Goal: Information Seeking & Learning: Learn about a topic

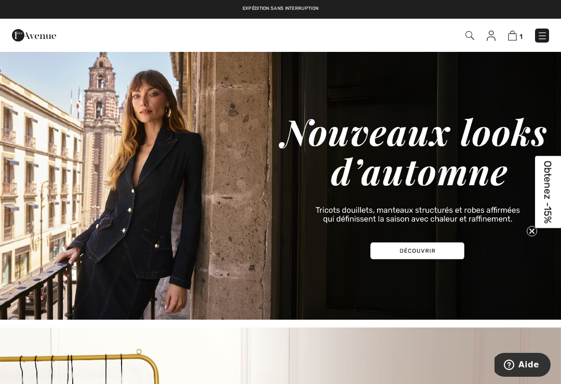
click at [533, 26] on div "1 Commander" at bounding box center [395, 35] width 323 height 21
click at [540, 29] on link at bounding box center [542, 36] width 14 height 14
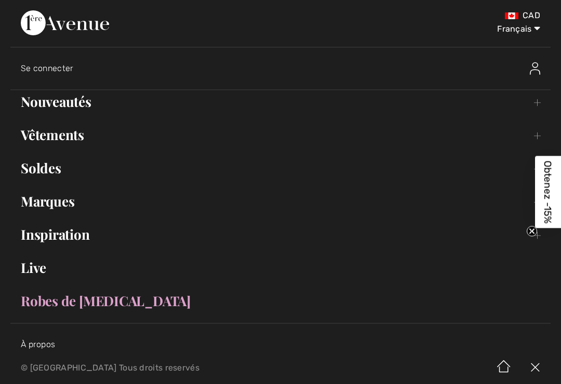
click at [33, 178] on link "Soldes Toggle submenu" at bounding box center [280, 168] width 540 height 23
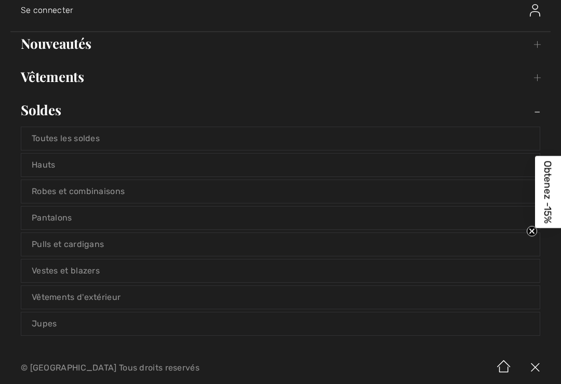
scroll to position [59, 0]
click at [41, 189] on link "Robes et combinaisons" at bounding box center [280, 190] width 518 height 23
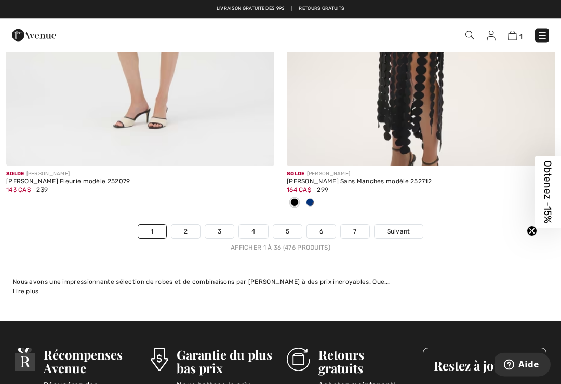
scroll to position [8280, 0]
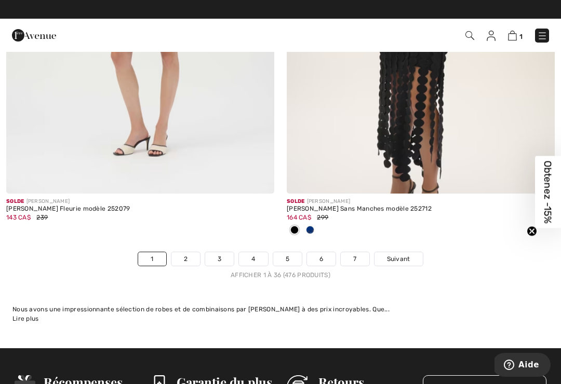
click at [186, 252] on link "2" at bounding box center [185, 259] width 29 height 14
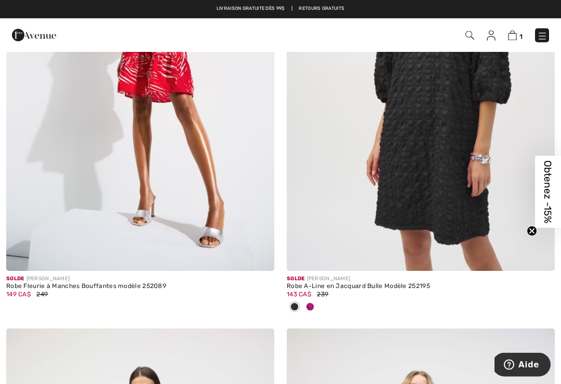
scroll to position [1155, 0]
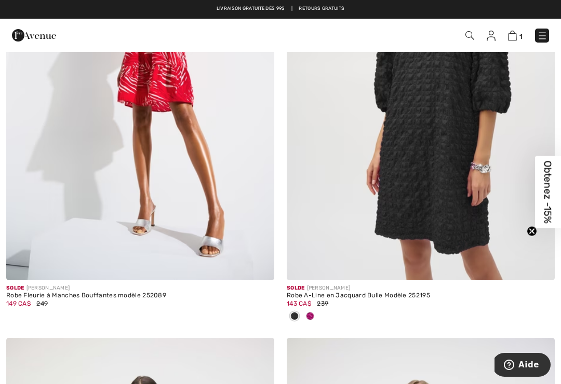
click at [312, 314] on span at bounding box center [310, 316] width 8 height 8
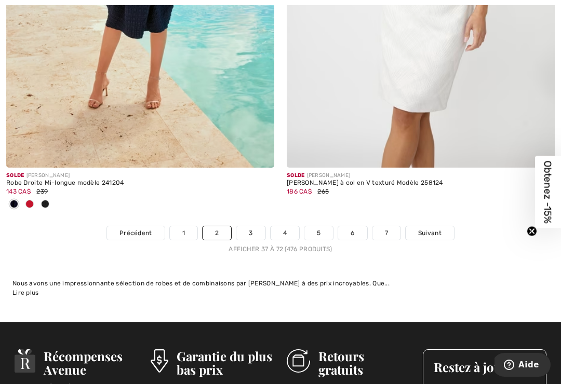
scroll to position [8234, 0]
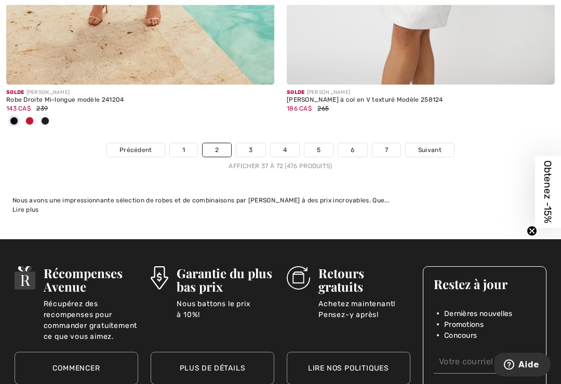
click at [249, 145] on link "3" at bounding box center [250, 151] width 29 height 14
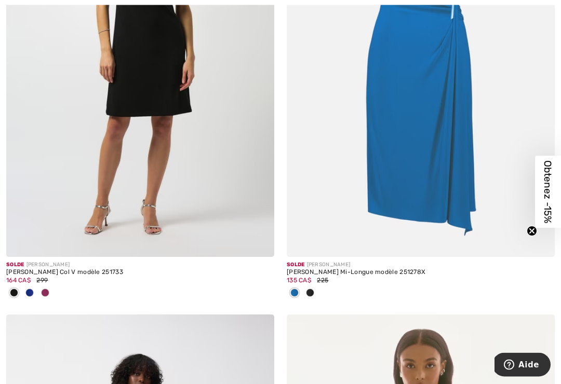
scroll to position [1161, 0]
click at [45, 289] on span at bounding box center [45, 293] width 8 height 8
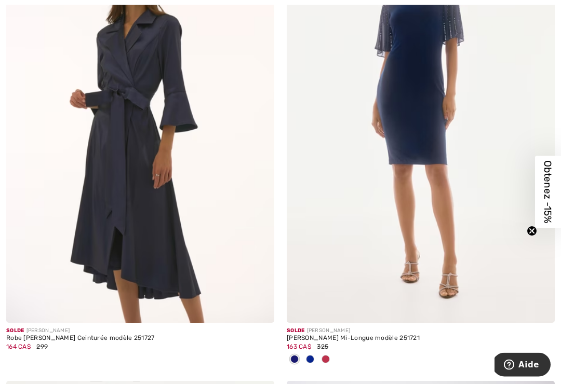
scroll to position [3024, 0]
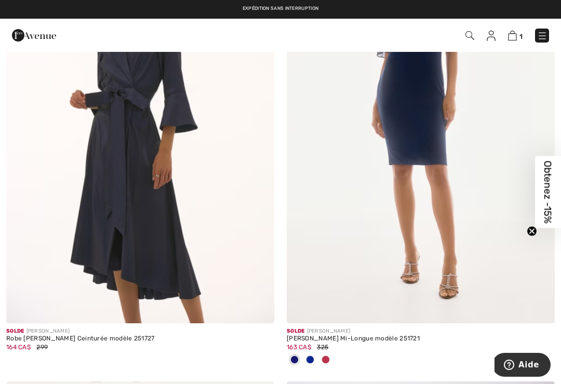
click at [327, 360] on span at bounding box center [326, 360] width 8 height 8
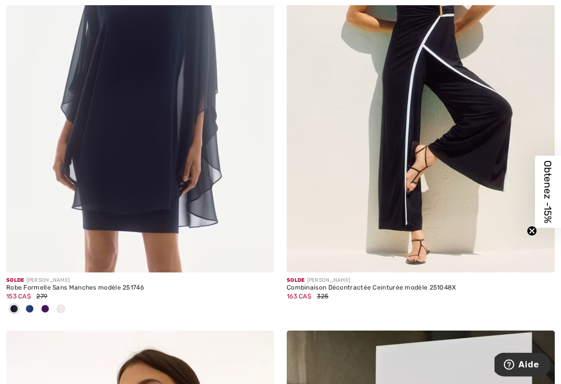
scroll to position [4914, 0]
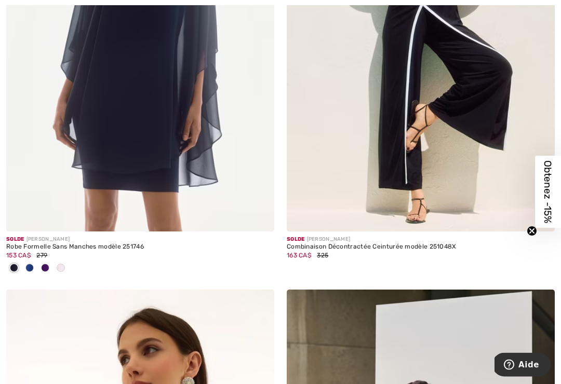
click at [32, 264] on span at bounding box center [29, 268] width 8 height 8
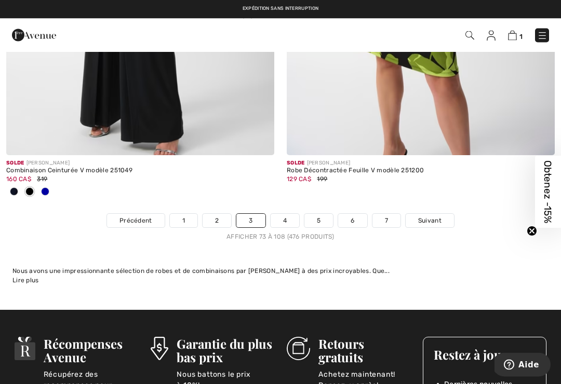
scroll to position [8370, 0]
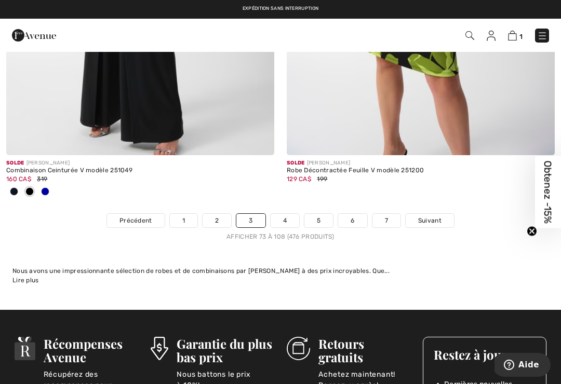
click at [282, 214] on link "4" at bounding box center [285, 221] width 29 height 14
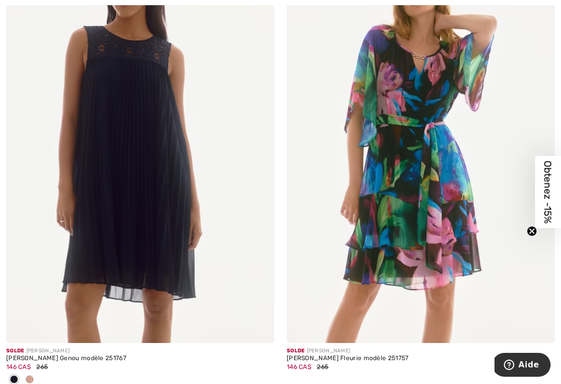
scroll to position [5250, 0]
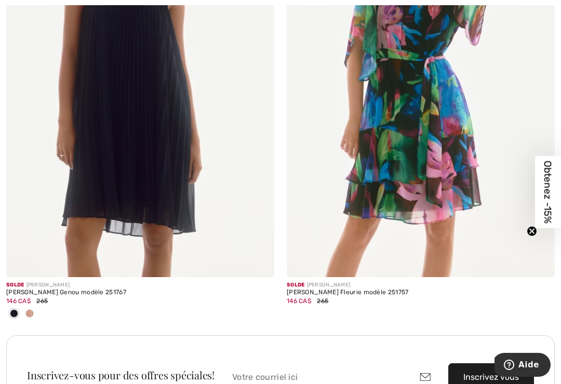
click at [26, 310] on span at bounding box center [29, 314] width 8 height 8
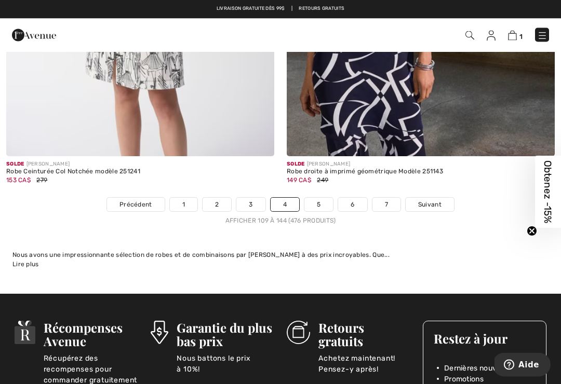
scroll to position [8214, 0]
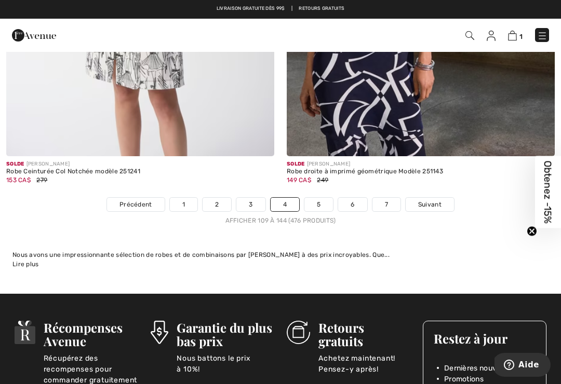
click at [322, 198] on link "5" at bounding box center [318, 205] width 29 height 14
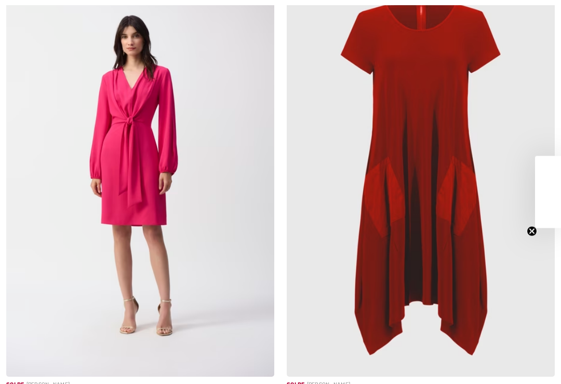
checkbox input "true"
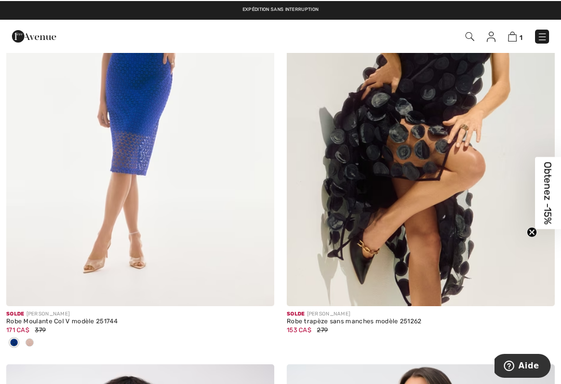
scroll to position [2058, 0]
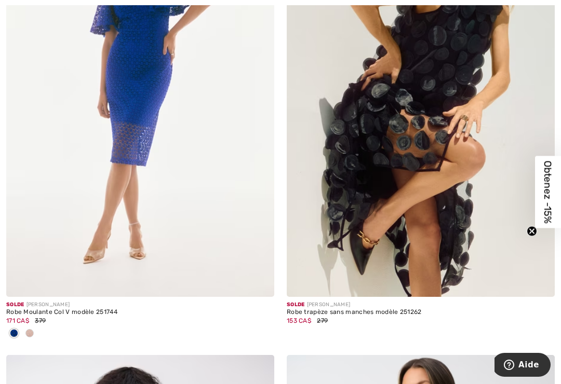
click at [24, 328] on div at bounding box center [30, 334] width 16 height 17
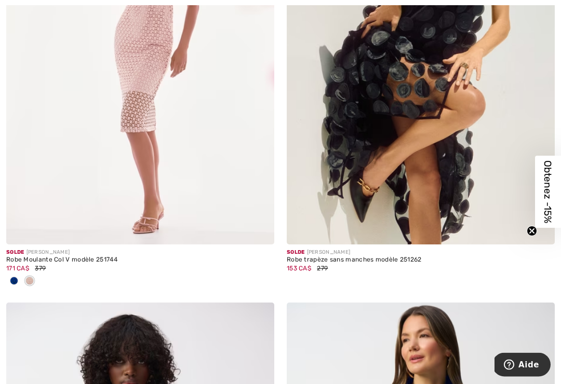
scroll to position [2137, 0]
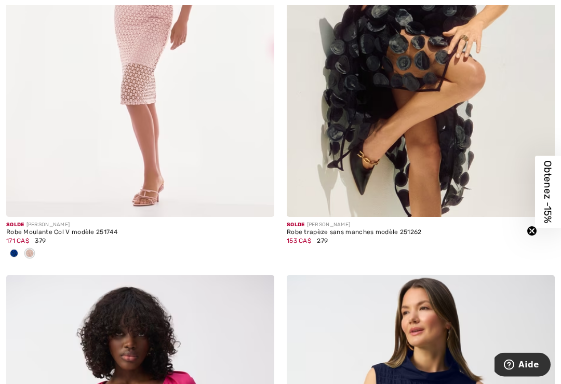
click at [8, 256] on div at bounding box center [14, 254] width 16 height 17
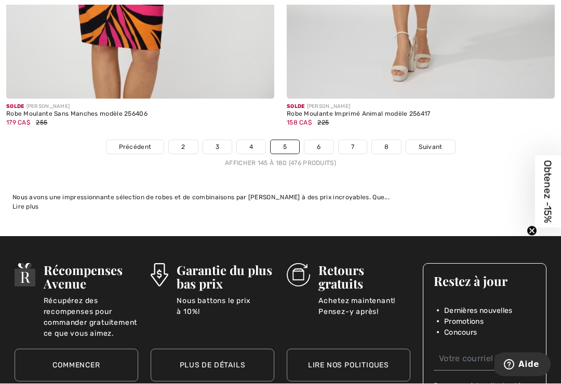
scroll to position [8290, 0]
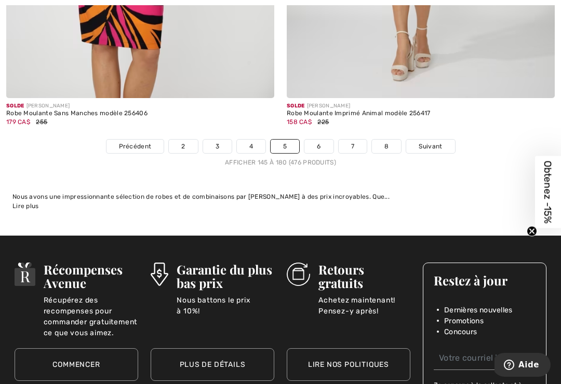
click at [317, 142] on link "6" at bounding box center [318, 147] width 29 height 14
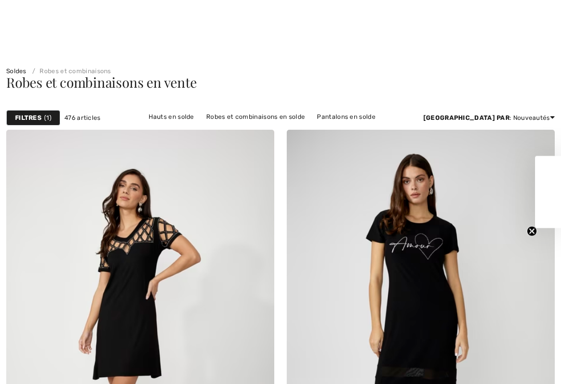
checkbox input "true"
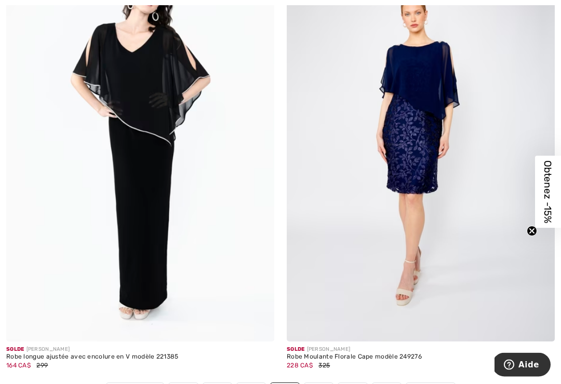
scroll to position [7969, 0]
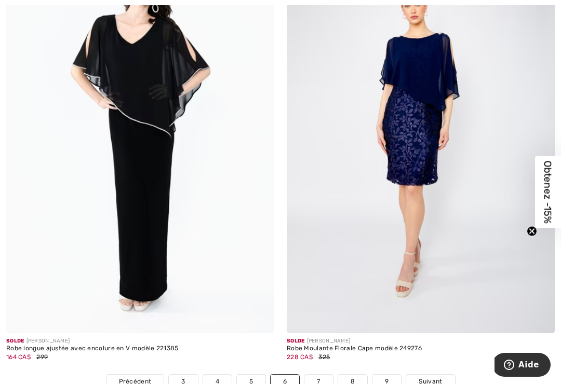
click at [315, 375] on link "7" at bounding box center [318, 382] width 28 height 14
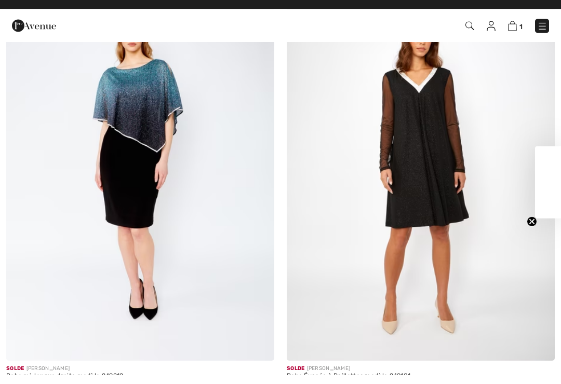
checkbox input "true"
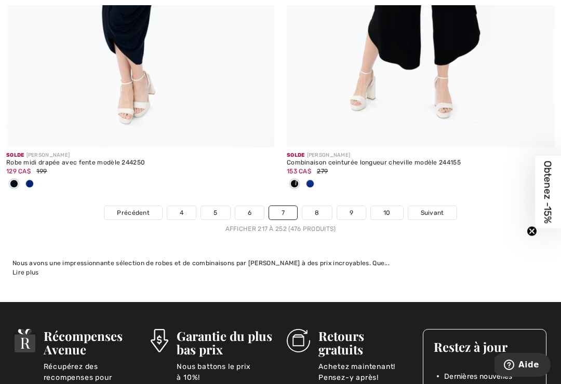
scroll to position [8260, 0]
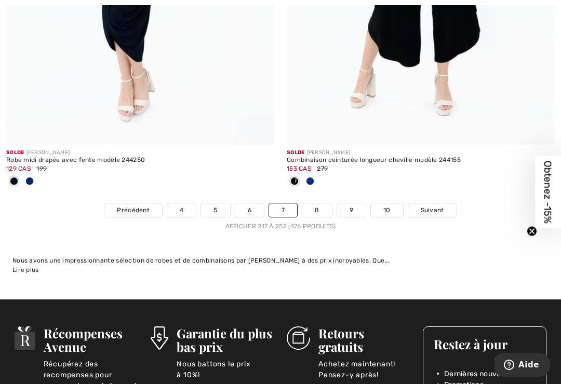
click at [315, 206] on link "8" at bounding box center [316, 211] width 29 height 14
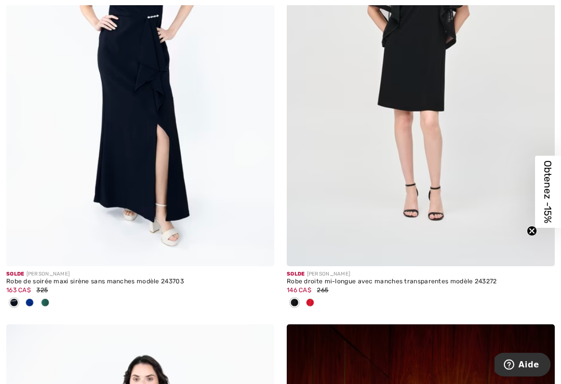
scroll to position [1646, 0]
click at [304, 301] on div at bounding box center [310, 303] width 16 height 17
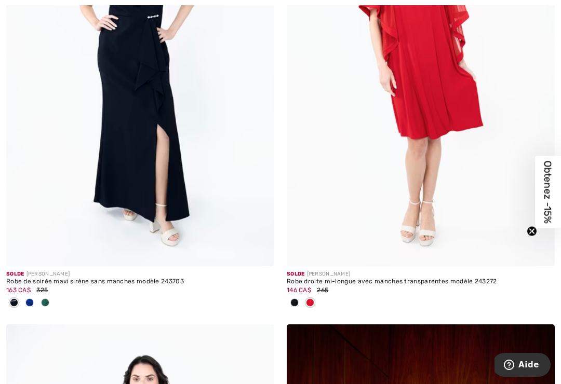
click at [308, 302] on span at bounding box center [310, 303] width 8 height 8
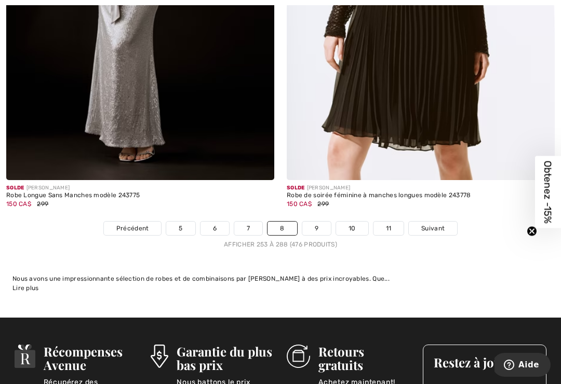
scroll to position [8229, 0]
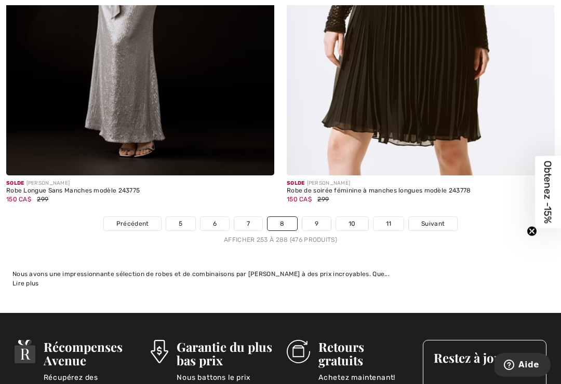
click at [319, 217] on link "9" at bounding box center [316, 224] width 29 height 14
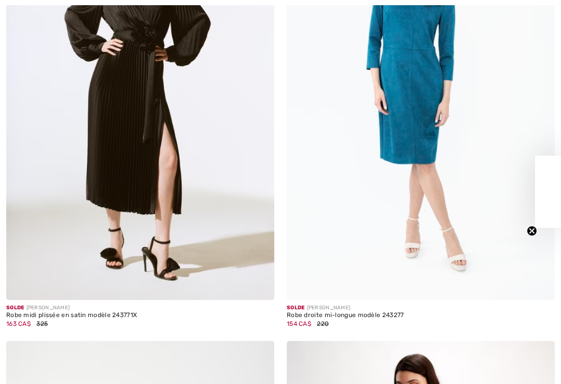
checkbox input "true"
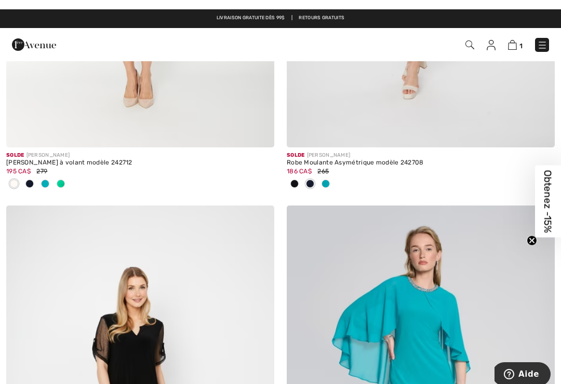
scroll to position [7251, 0]
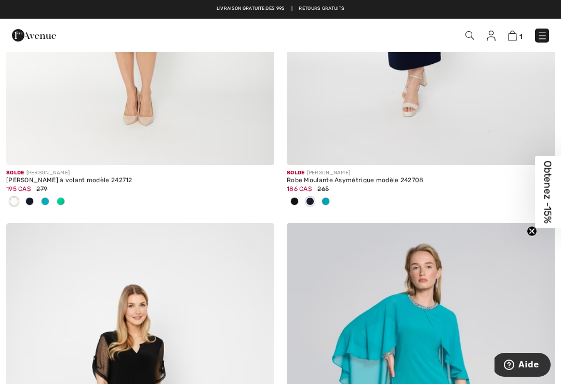
click at [62, 197] on span at bounding box center [61, 201] width 8 height 8
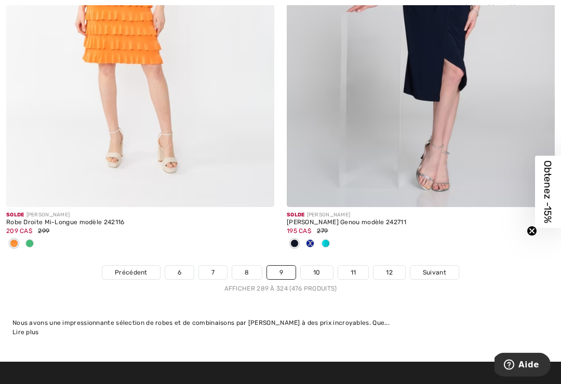
scroll to position [8129, 0]
click at [31, 239] on span at bounding box center [29, 243] width 8 height 8
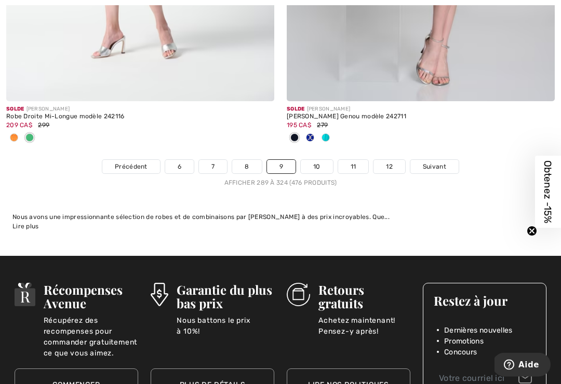
scroll to position [8294, 0]
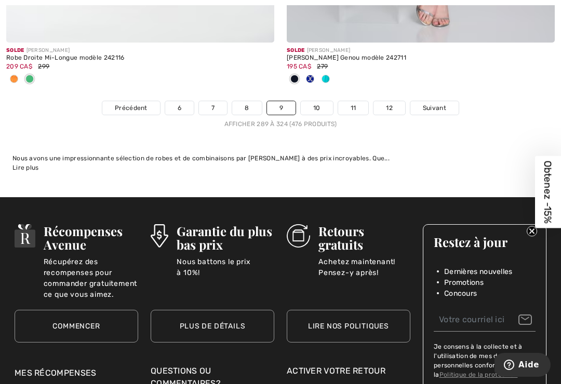
click at [317, 106] on link "10" at bounding box center [317, 108] width 32 height 14
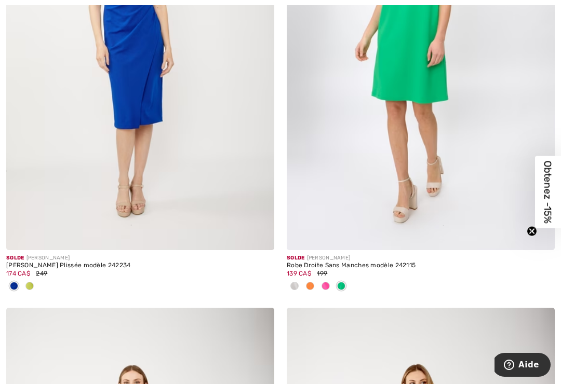
scroll to position [1215, 0]
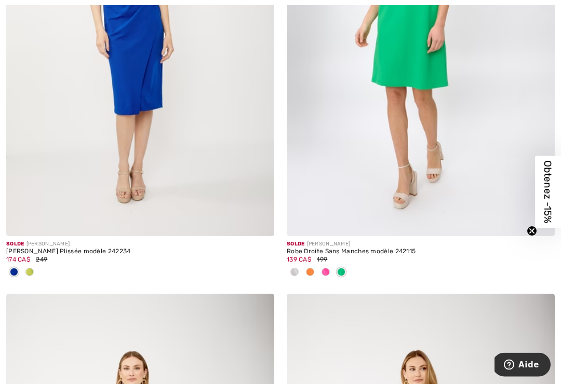
click at [30, 280] on div "Solde [PERSON_NAME] [PERSON_NAME] Plissée modèle 242234 174 CA$ 249" at bounding box center [140, 266] width 268 height 58
click at [31, 265] on div at bounding box center [30, 273] width 16 height 17
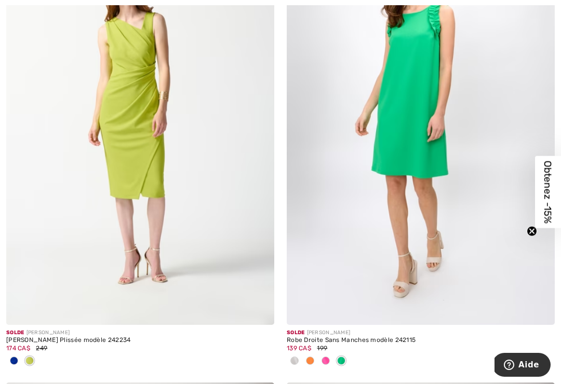
scroll to position [1162, 0]
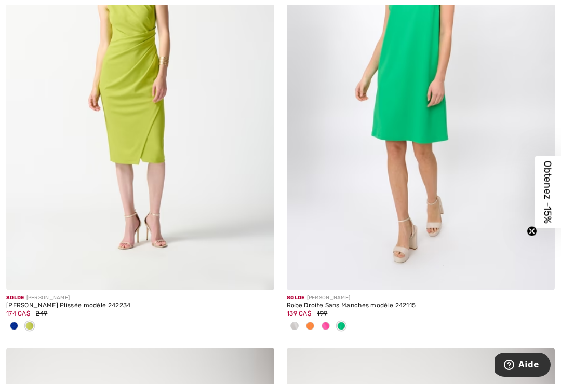
click at [324, 324] on span at bounding box center [326, 326] width 8 height 8
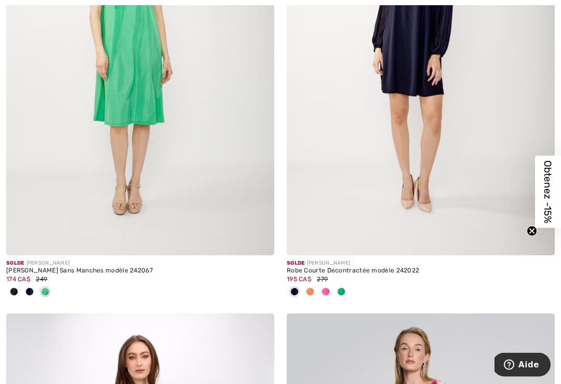
scroll to position [1656, 0]
click at [323, 291] on span at bounding box center [326, 292] width 8 height 8
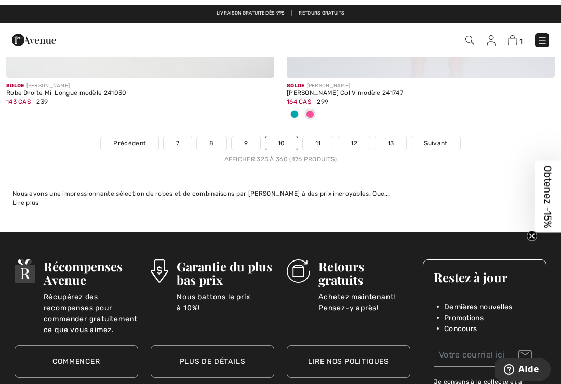
scroll to position [8336, 0]
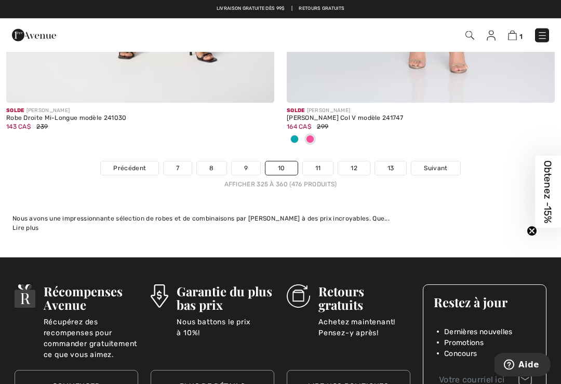
click at [313, 162] on link "11" at bounding box center [318, 169] width 31 height 14
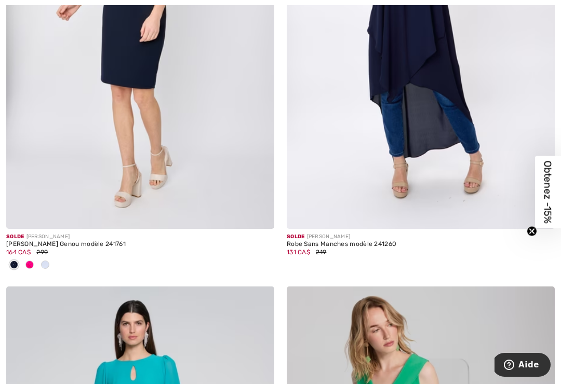
scroll to position [1219, 0]
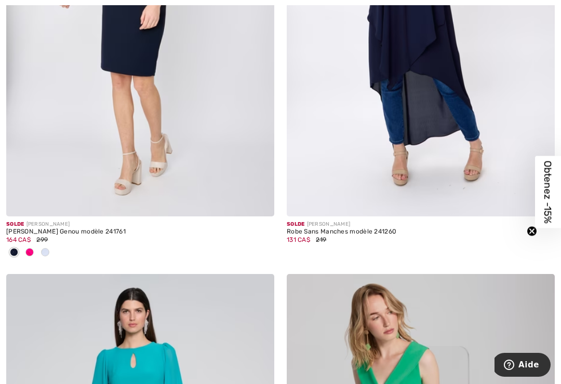
click at [33, 250] on span at bounding box center [29, 252] width 8 height 8
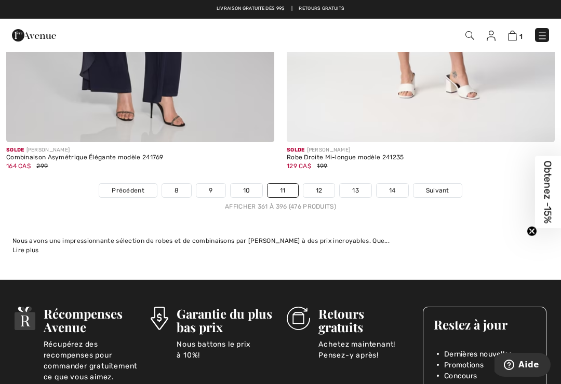
scroll to position [8316, 0]
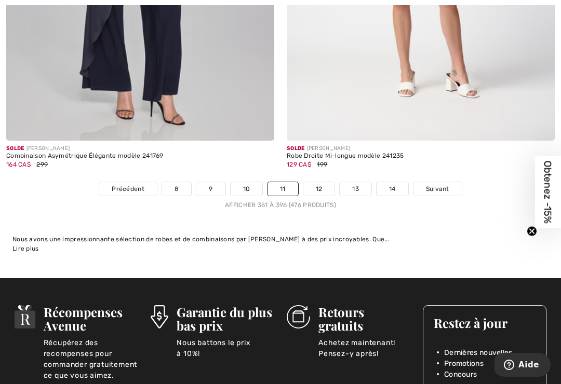
click at [320, 182] on link "12" at bounding box center [319, 189] width 32 height 14
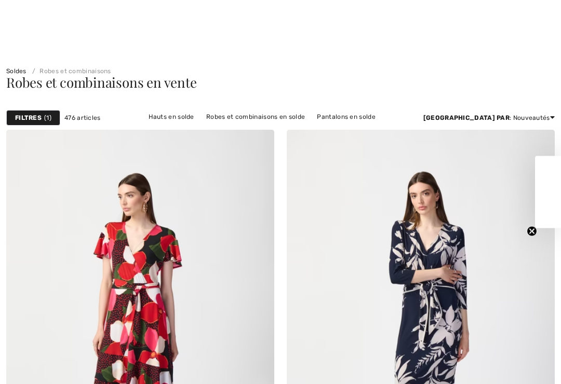
checkbox input "true"
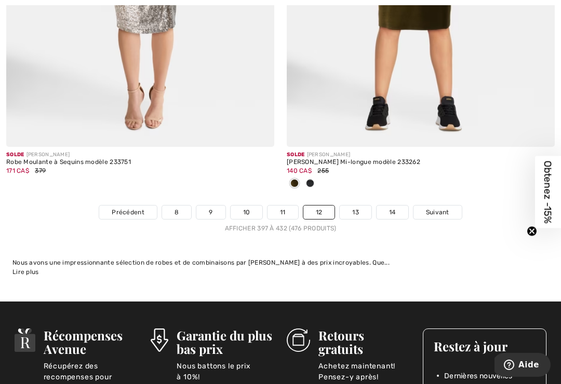
scroll to position [8241, 0]
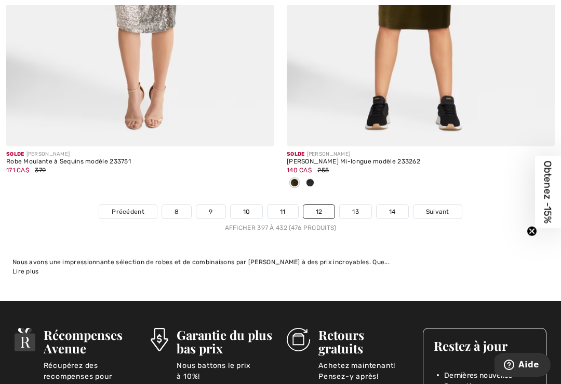
click at [354, 205] on link "13" at bounding box center [356, 212] width 32 height 14
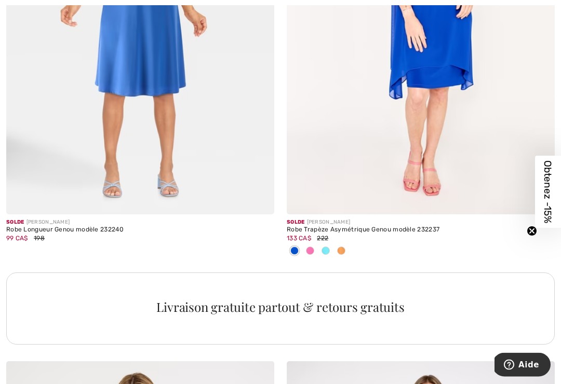
scroll to position [2549, 0]
click at [306, 247] on span at bounding box center [310, 251] width 8 height 8
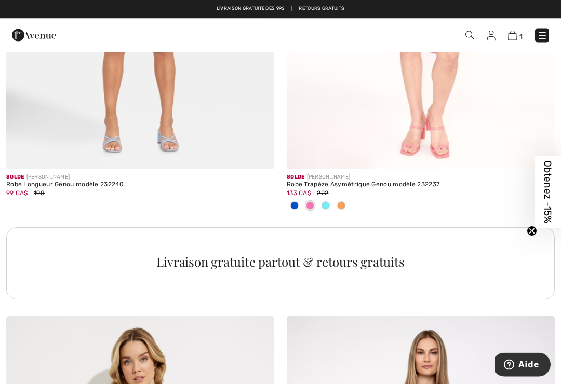
scroll to position [2595, 0]
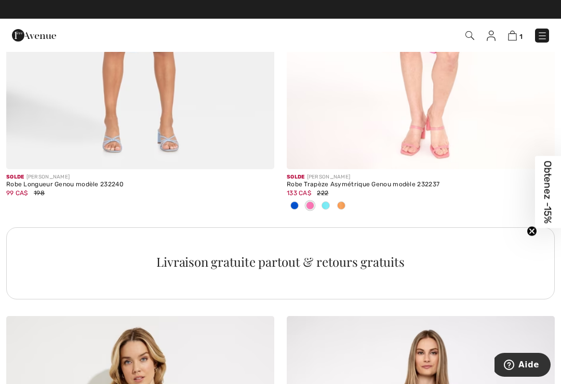
click at [342, 205] on span at bounding box center [341, 206] width 8 height 8
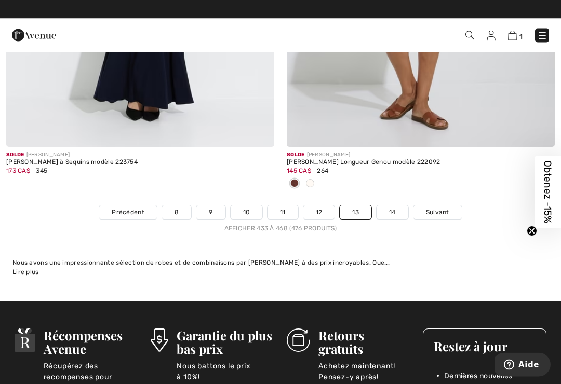
scroll to position [8206, 0]
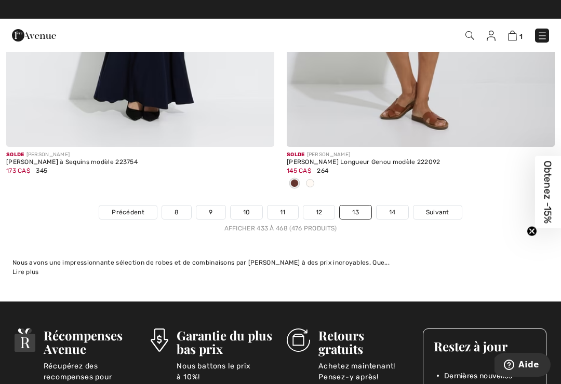
click at [385, 208] on link "14" at bounding box center [393, 213] width 32 height 14
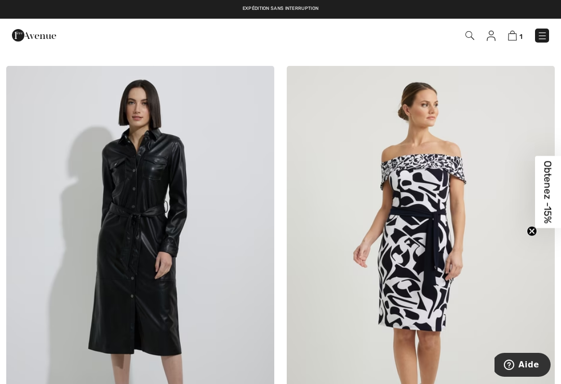
scroll to position [515, 0]
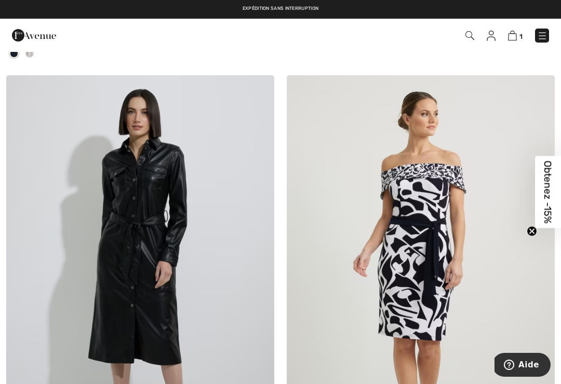
click at [537, 33] on img at bounding box center [542, 36] width 10 height 10
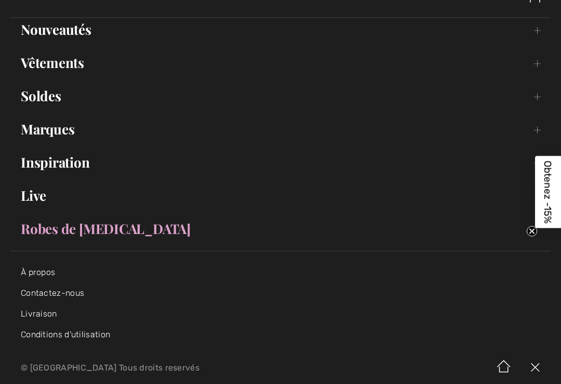
scroll to position [86, 0]
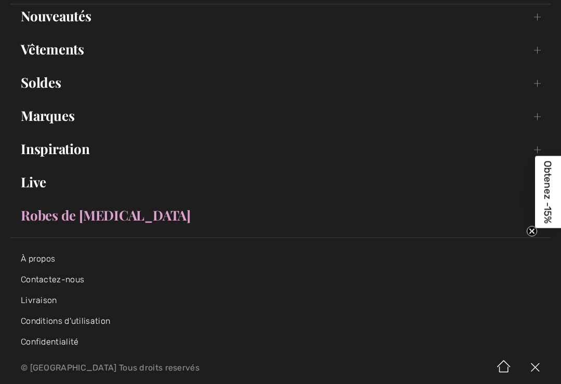
click at [32, 215] on link "Robes de [MEDICAL_DATA]" at bounding box center [280, 215] width 540 height 23
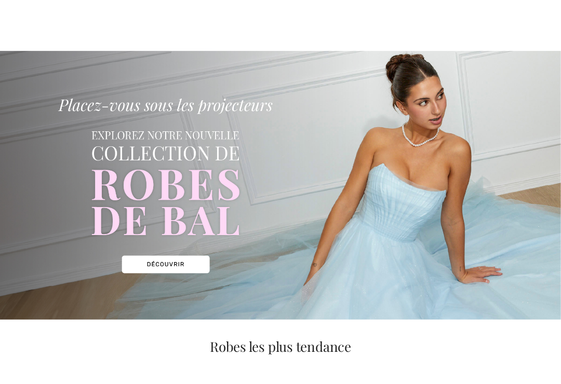
checkbox input "true"
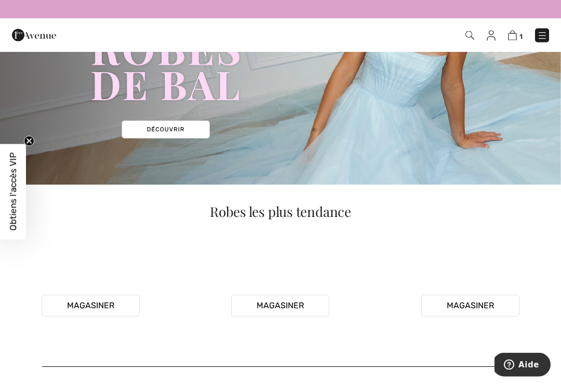
scroll to position [135, 0]
click at [542, 36] on img at bounding box center [542, 36] width 10 height 10
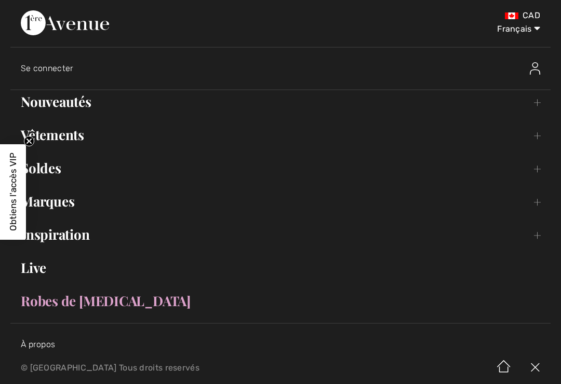
click at [56, 93] on link "Nouveautés Toggle submenu" at bounding box center [280, 101] width 540 height 23
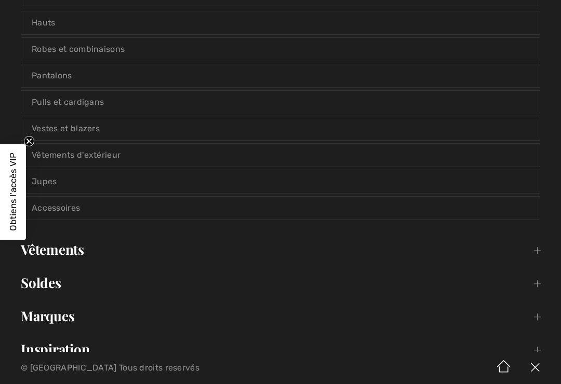
scroll to position [128, 0]
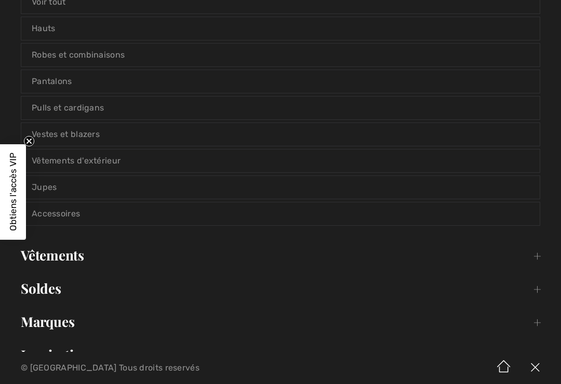
click at [39, 54] on link "Robes et combinaisons" at bounding box center [280, 55] width 518 height 23
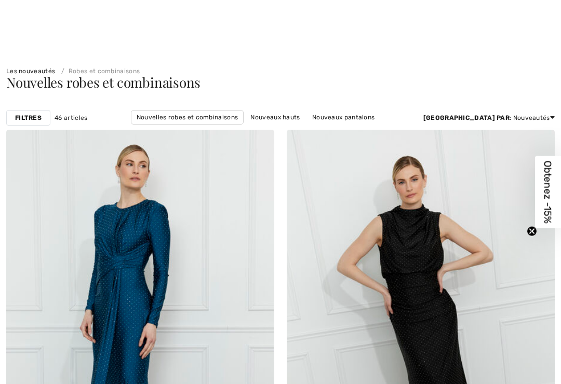
scroll to position [195, 0]
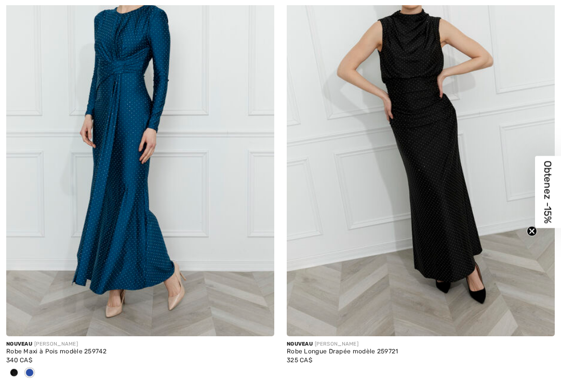
checkbox input "true"
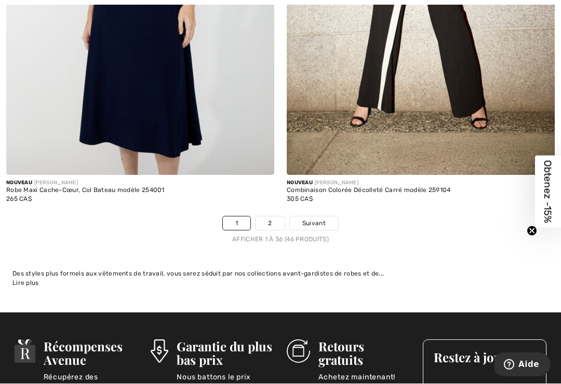
scroll to position [8282, 0]
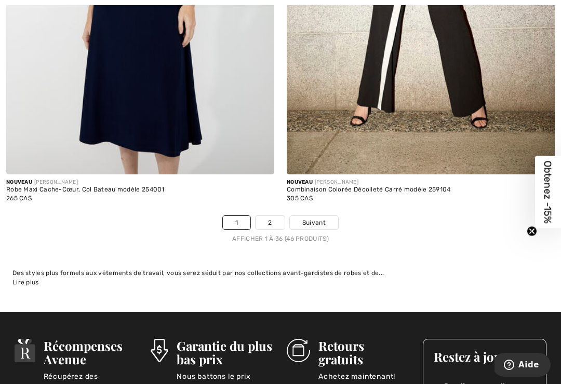
click at [273, 216] on link "2" at bounding box center [270, 223] width 29 height 14
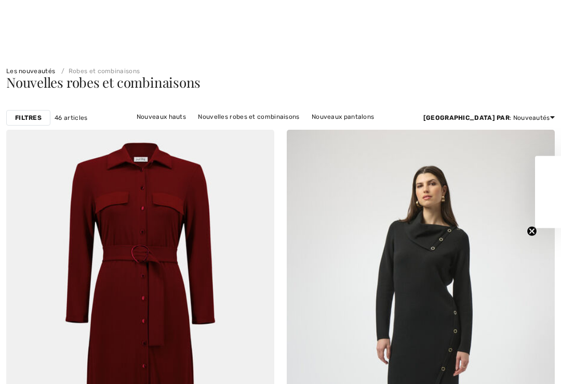
scroll to position [207, 0]
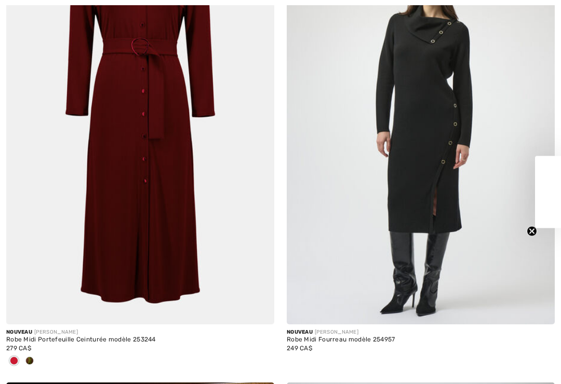
checkbox input "true"
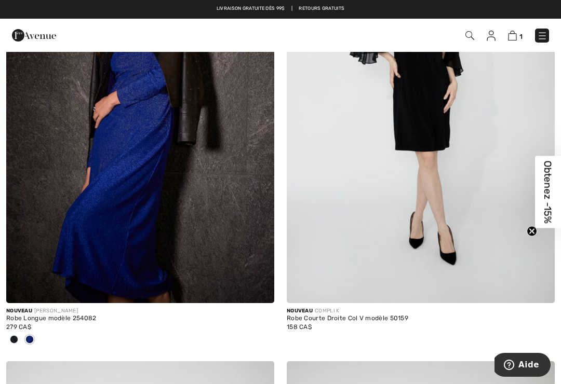
scroll to position [683, 0]
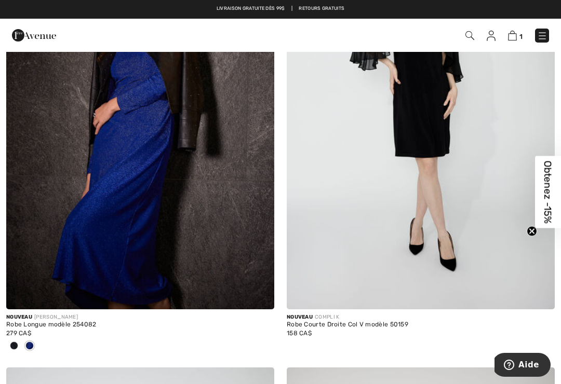
click at [537, 33] on img at bounding box center [542, 36] width 10 height 10
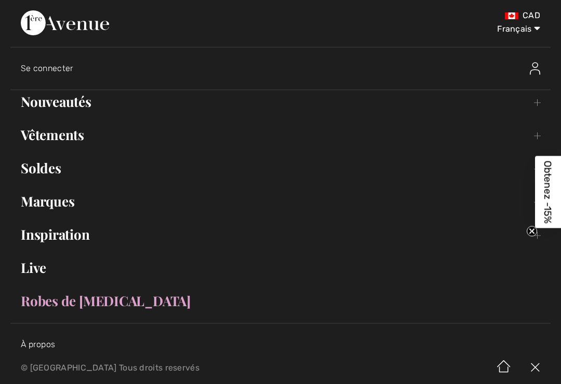
click at [82, 100] on link "Nouveautés Toggle submenu" at bounding box center [280, 101] width 540 height 23
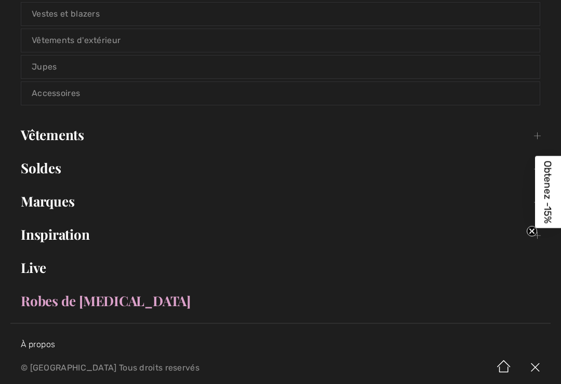
scroll to position [250, 0]
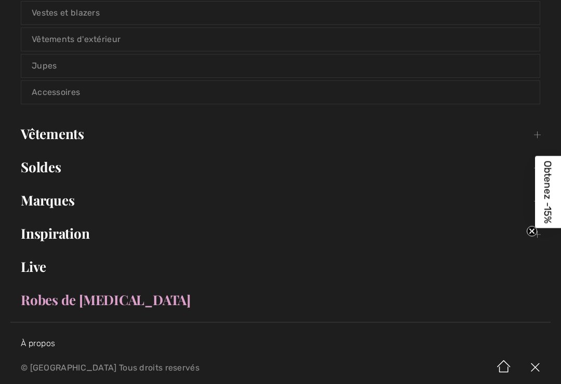
click at [62, 142] on link "Vêtements Toggle submenu" at bounding box center [280, 134] width 540 height 23
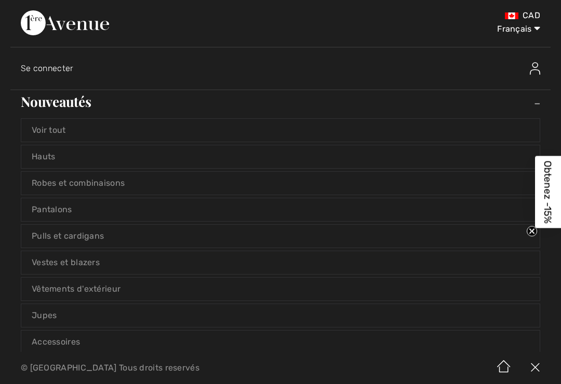
scroll to position [0, 0]
click at [537, 98] on link "Nouveautés Toggle submenu" at bounding box center [280, 101] width 540 height 23
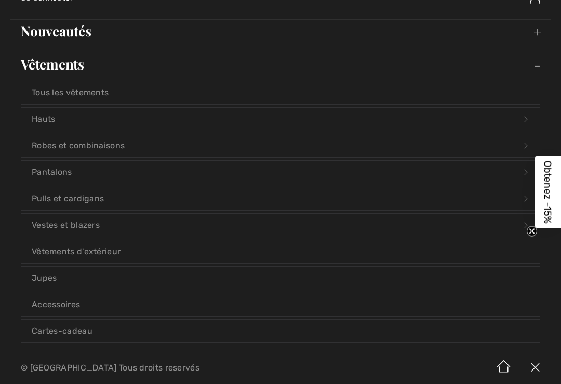
scroll to position [73, 0]
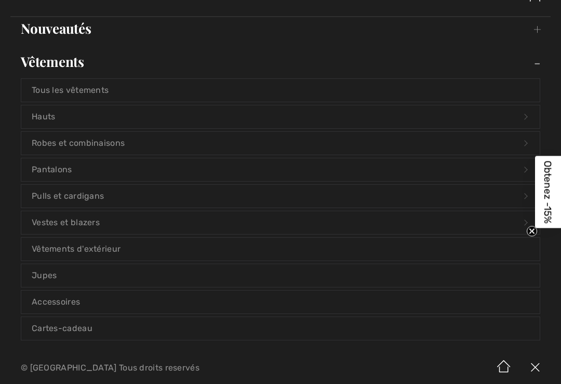
click at [128, 143] on link "Robes et combinaisons Open submenu" at bounding box center [280, 143] width 518 height 23
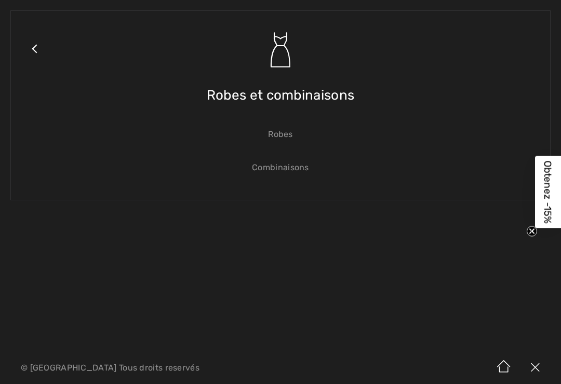
click at [279, 139] on link "Robes" at bounding box center [280, 134] width 518 height 23
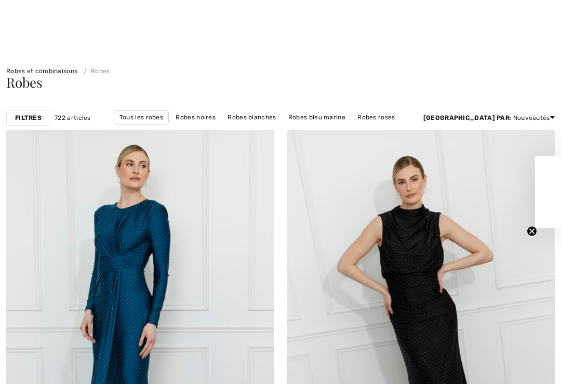
scroll to position [144, 0]
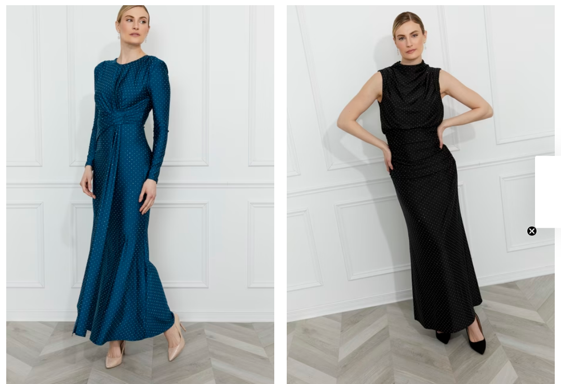
checkbox input "true"
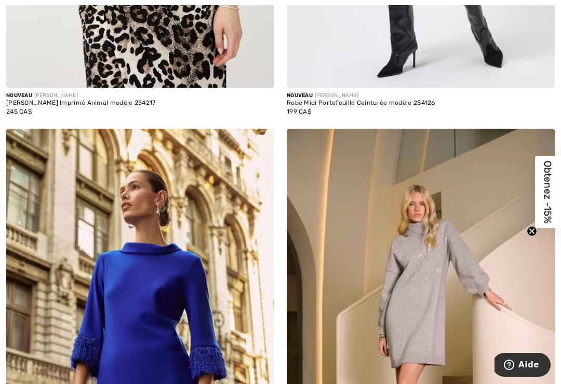
scroll to position [3789, 0]
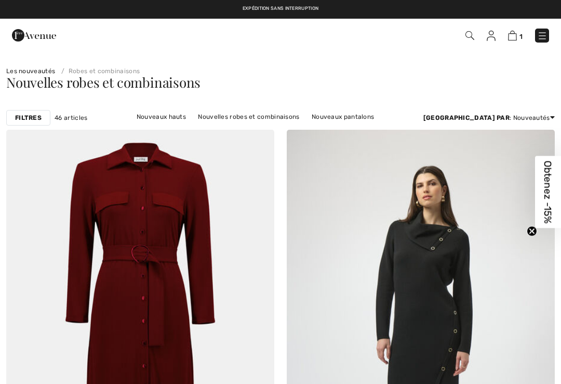
scroll to position [683, 0]
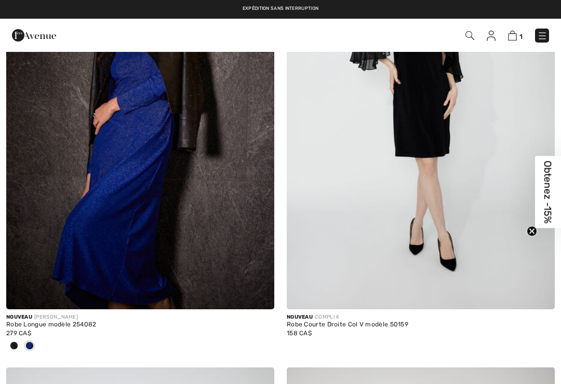
click at [282, 133] on div "Nouveau COMPLI K Robe Courte Droite Col V modèle 50159 158 CA$" at bounding box center [420, 138] width 280 height 460
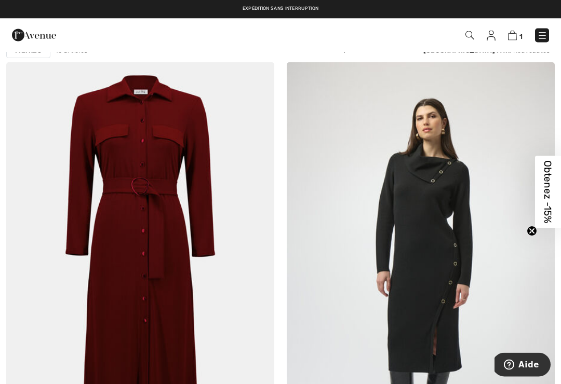
scroll to position [0, 0]
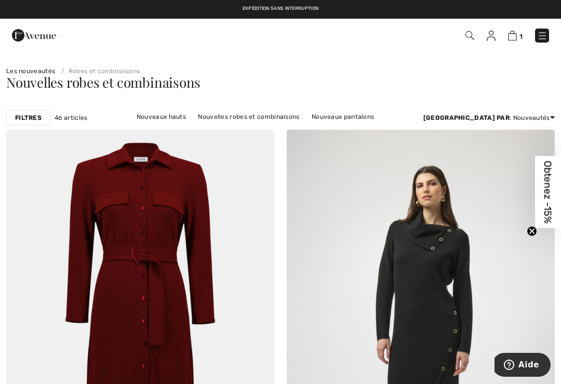
click at [542, 34] on img at bounding box center [542, 36] width 10 height 10
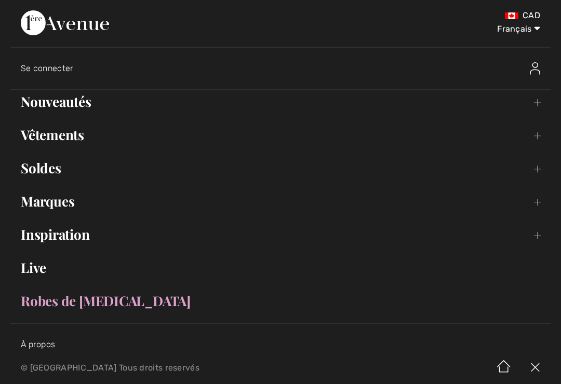
click at [34, 140] on link "Vêtements Toggle submenu" at bounding box center [280, 135] width 540 height 23
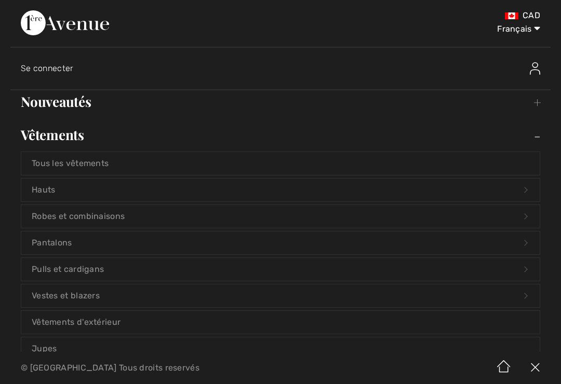
click at [35, 165] on link "Tous les vêtements" at bounding box center [280, 163] width 518 height 23
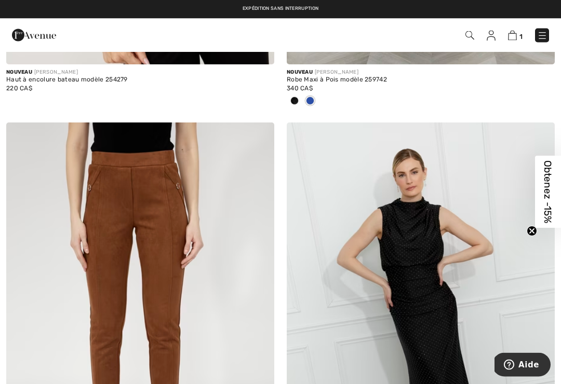
scroll to position [918, 0]
